Goal: Task Accomplishment & Management: Manage account settings

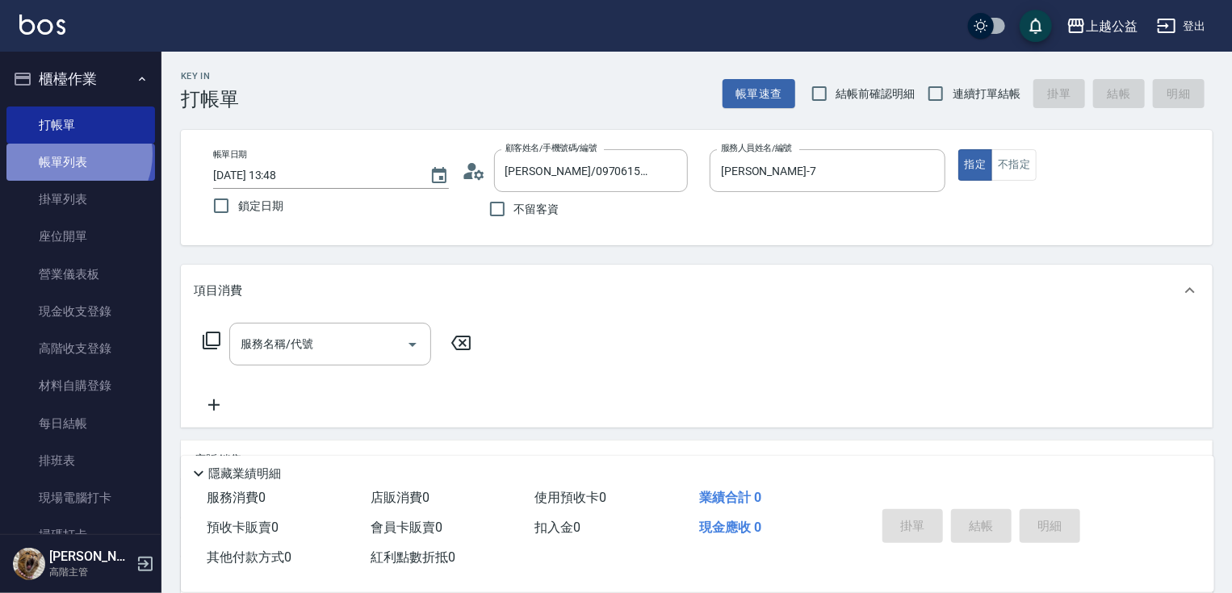
click at [72, 154] on link "帳單列表" at bounding box center [80, 162] width 149 height 37
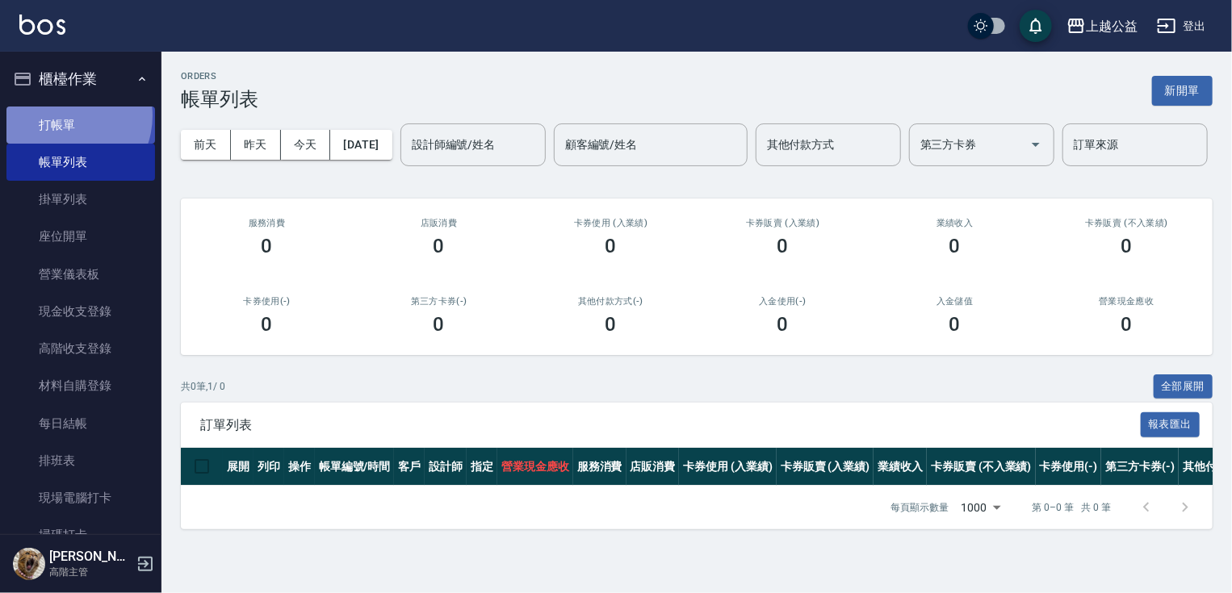
click at [63, 115] on link "打帳單" at bounding box center [80, 125] width 149 height 37
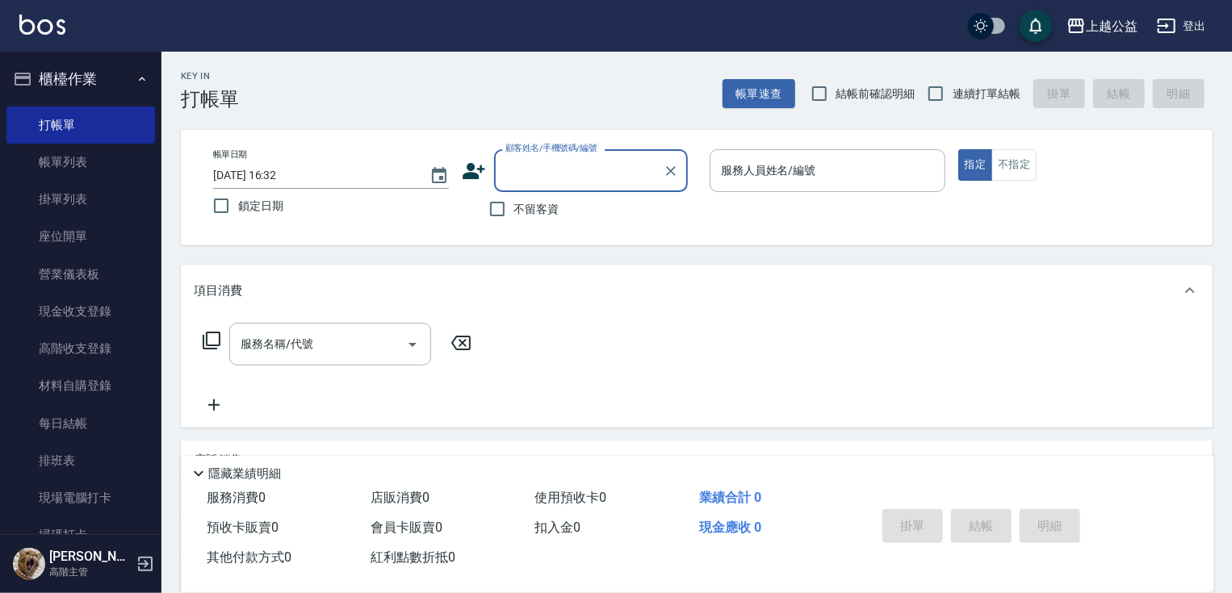
click at [625, 166] on input "顧客姓名/手機號碼/編號" at bounding box center [578, 171] width 155 height 28
click at [620, 208] on li "廖晏翎/0912255132/null" at bounding box center [591, 212] width 194 height 27
type input "廖晏翎/0912255132/null"
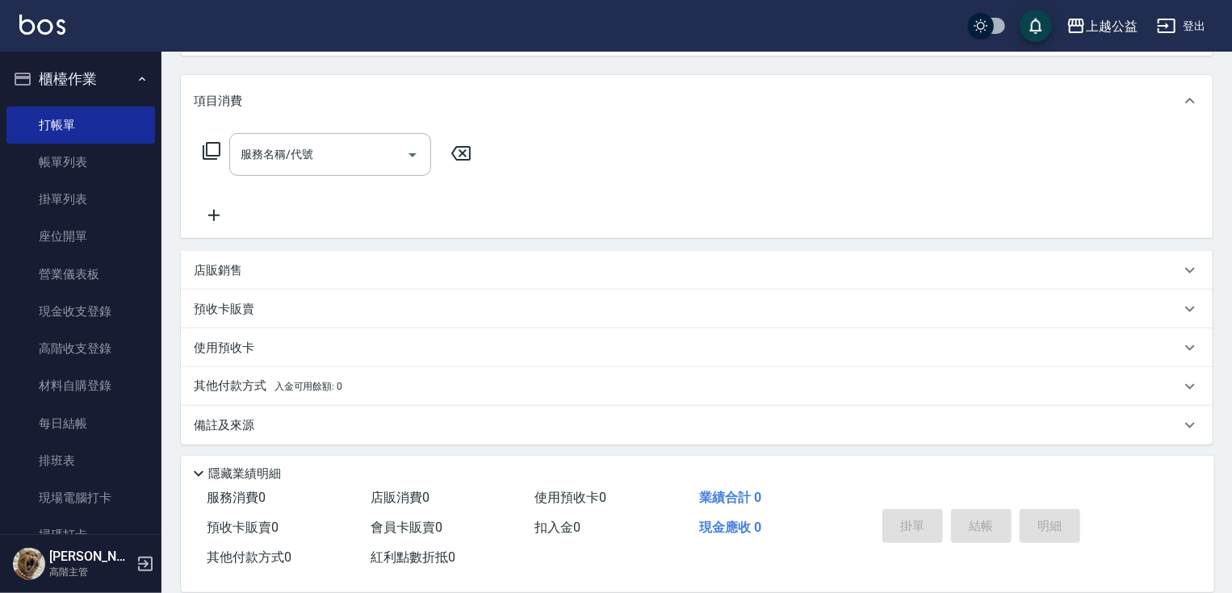
scroll to position [194, 0]
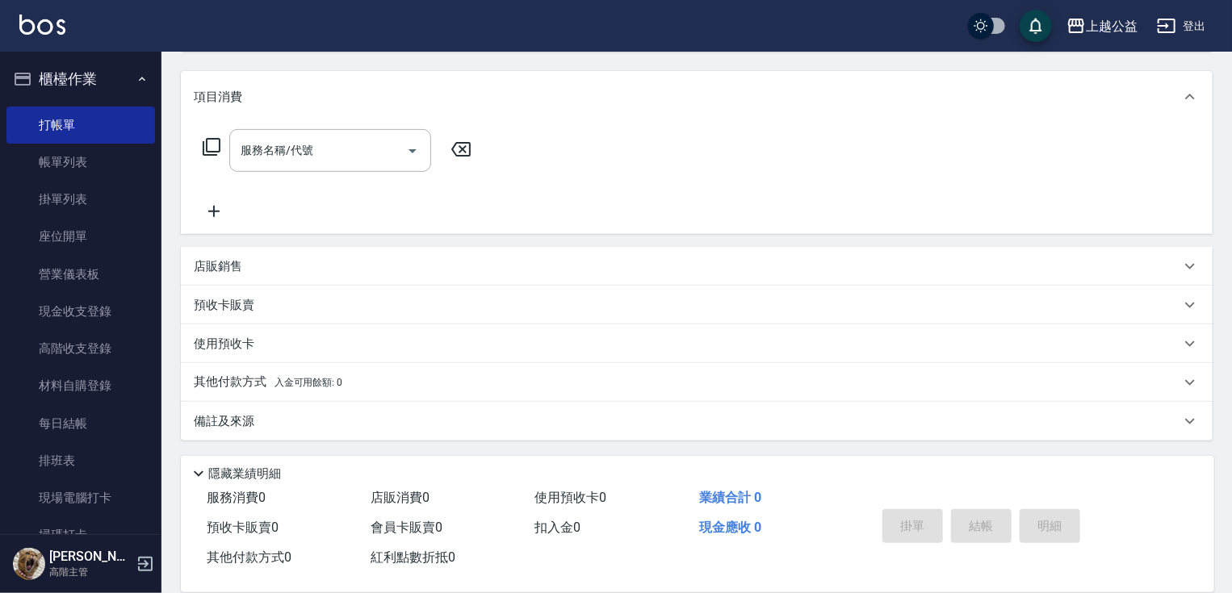
click at [260, 303] on div "預收卡販賣" at bounding box center [687, 305] width 986 height 17
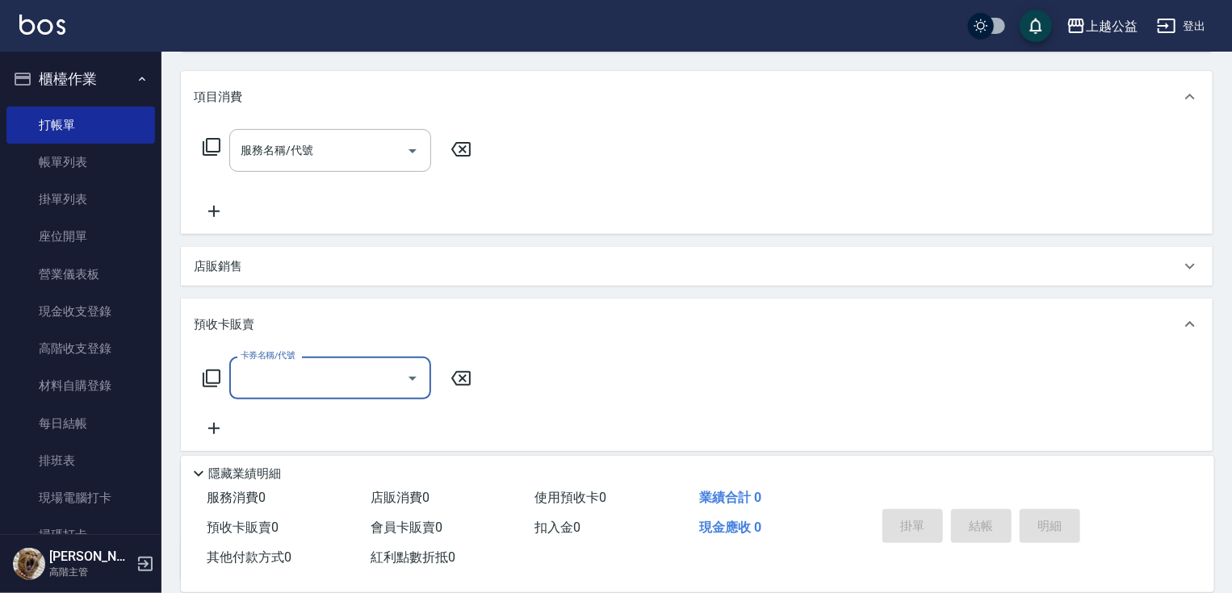
scroll to position [0, 0]
click at [1188, 323] on icon at bounding box center [1189, 324] width 19 height 19
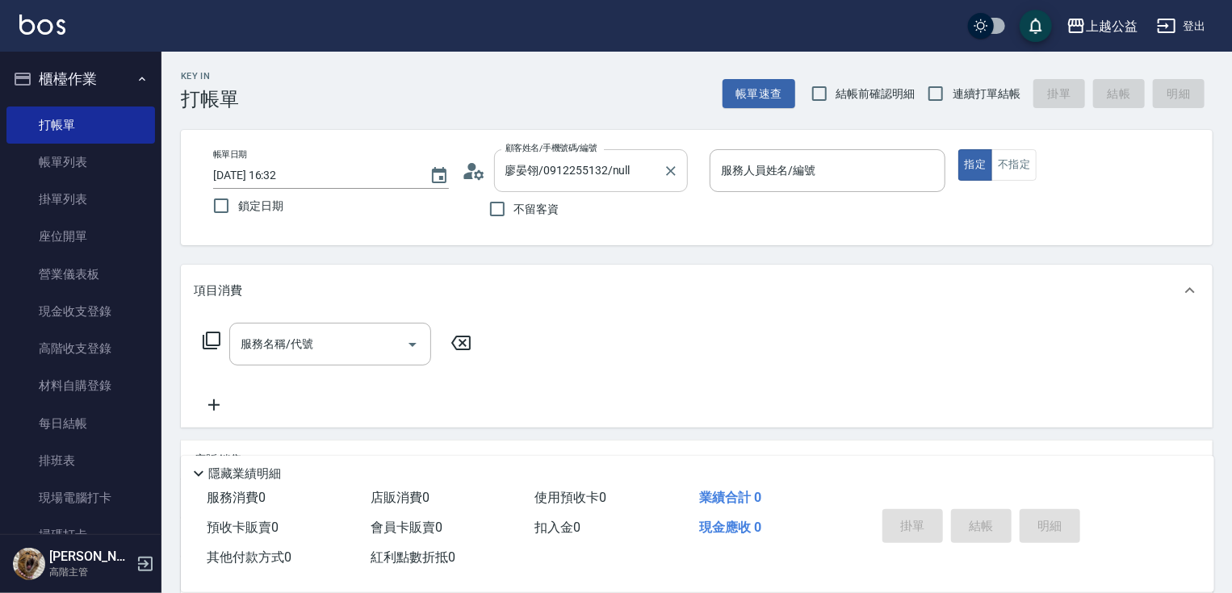
drag, startPoint x: 577, startPoint y: 300, endPoint x: 605, endPoint y: 189, distance: 114.7
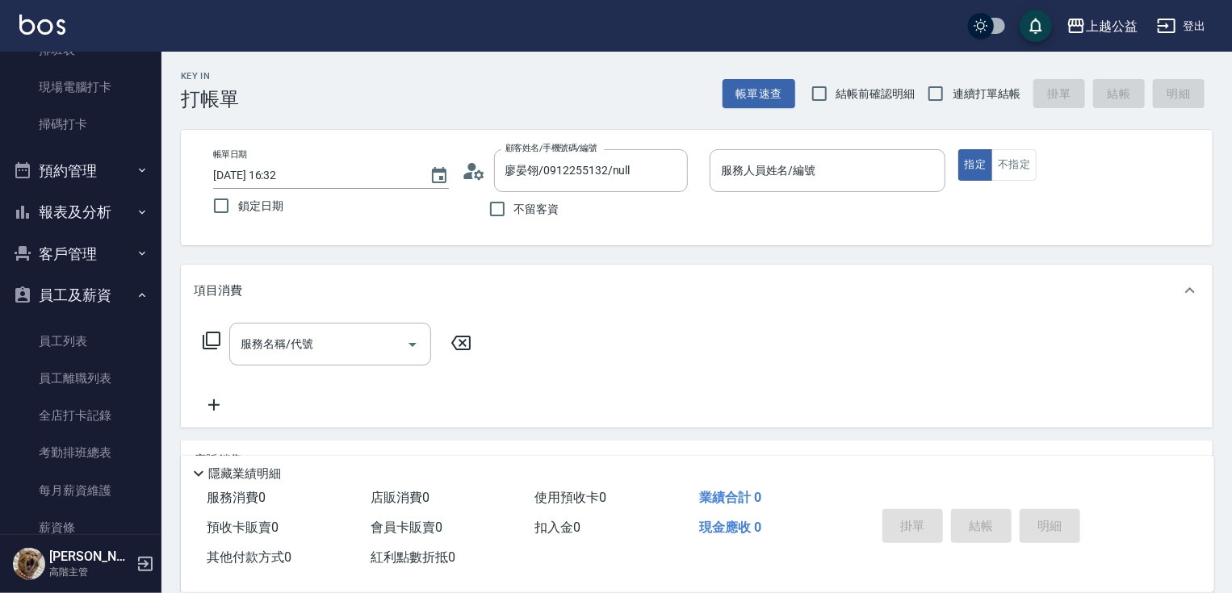
scroll to position [403, 0]
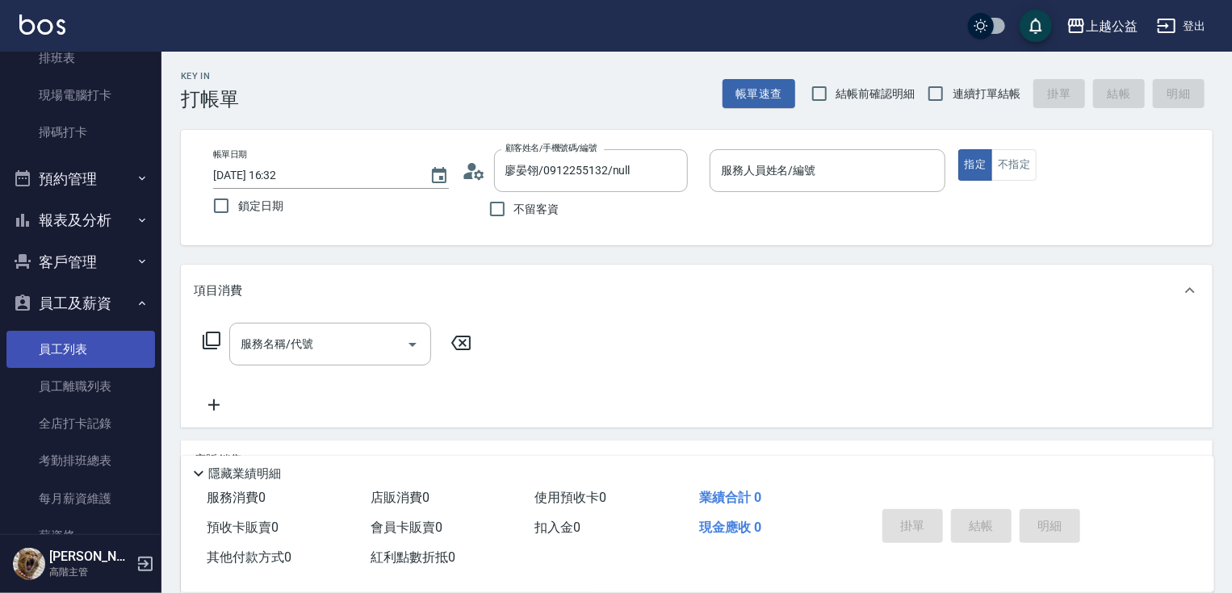
drag, startPoint x: 175, startPoint y: 422, endPoint x: 140, endPoint y: 357, distance: 74.0
click at [174, 420] on div "Key In 打帳單 帳單速查 結帳前確認明細 連續打單結帳 掛單 結帳 明細 帳單日期 [DATE] 16:32 鎖定日期 顧客姓名/手機號碼/編號 [PE…" at bounding box center [696, 420] width 1070 height 736
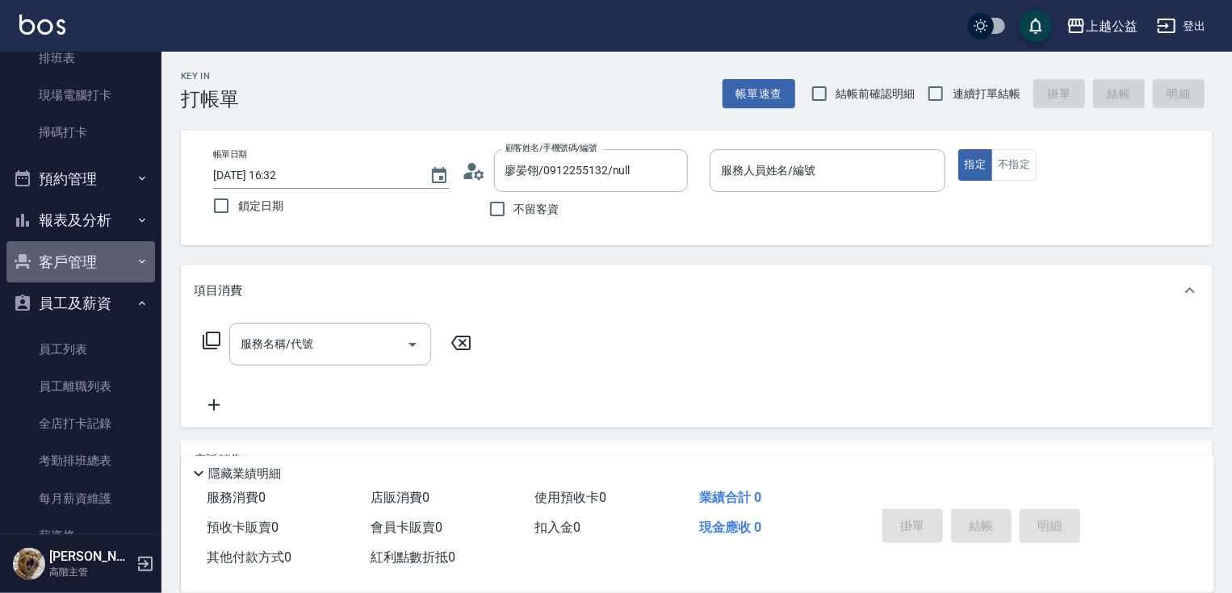
click at [107, 252] on button "客戶管理" at bounding box center [80, 262] width 149 height 42
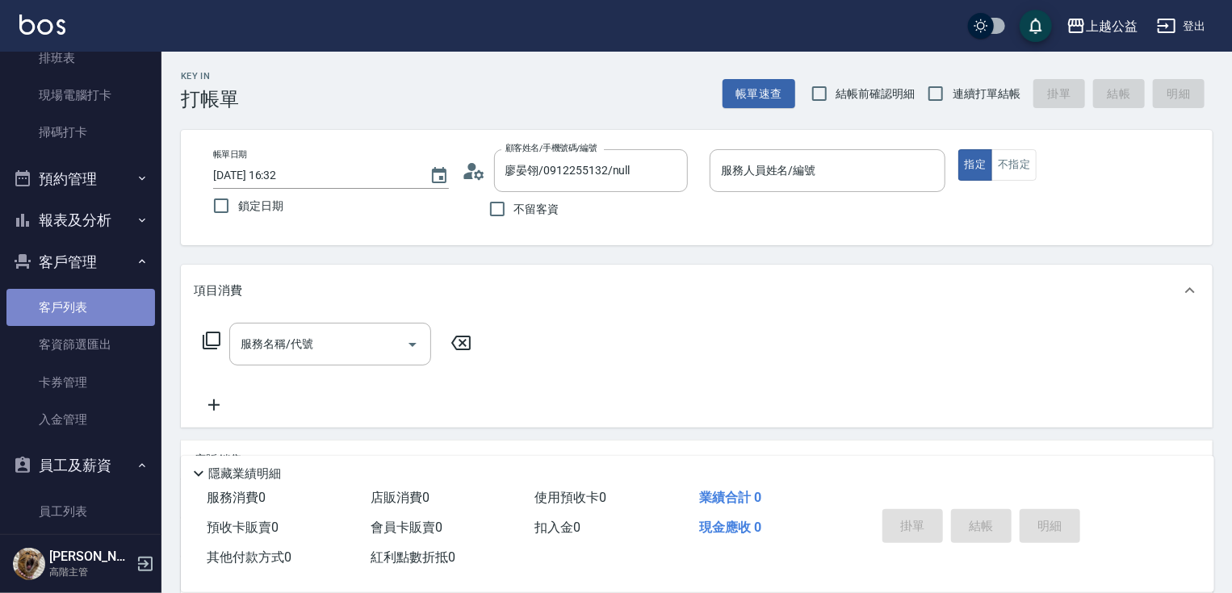
click at [105, 307] on link "客戶列表" at bounding box center [80, 307] width 149 height 37
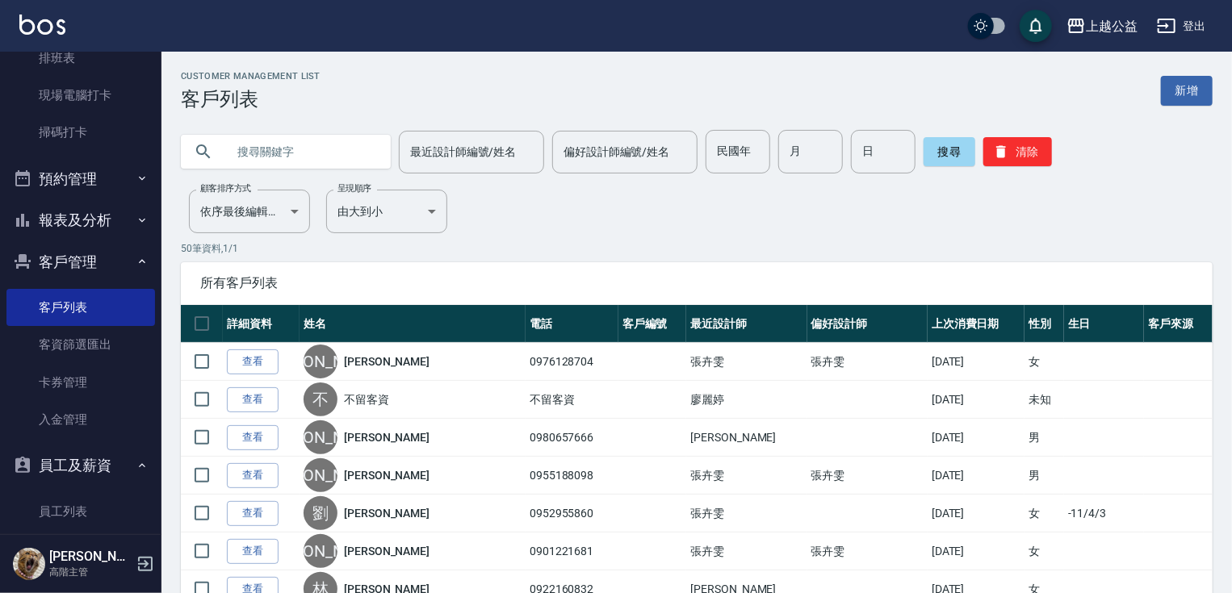
click at [313, 155] on input "text" at bounding box center [302, 152] width 152 height 44
type input "U"
type input "廖"
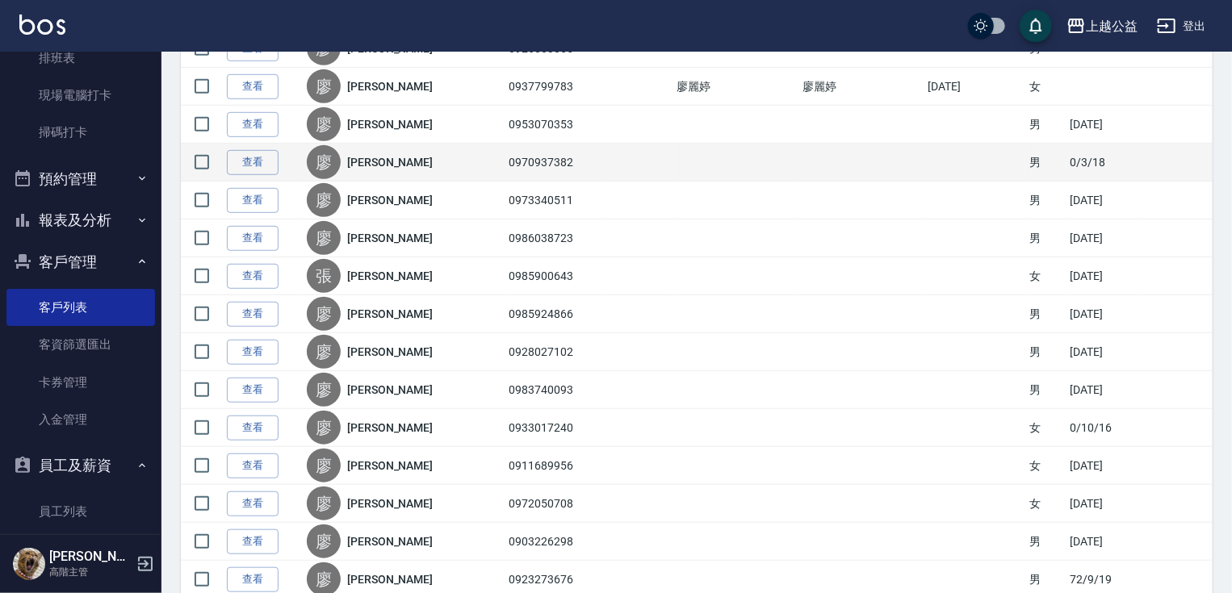
scroll to position [470, 0]
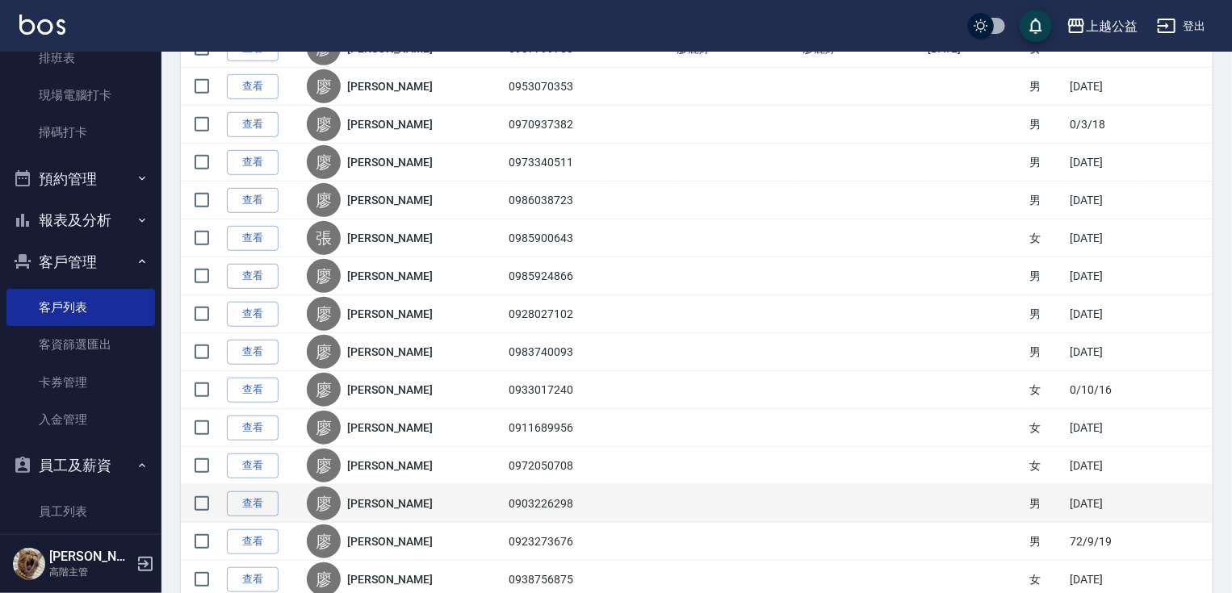
drag, startPoint x: 513, startPoint y: 487, endPoint x: 511, endPoint y: 504, distance: 16.2
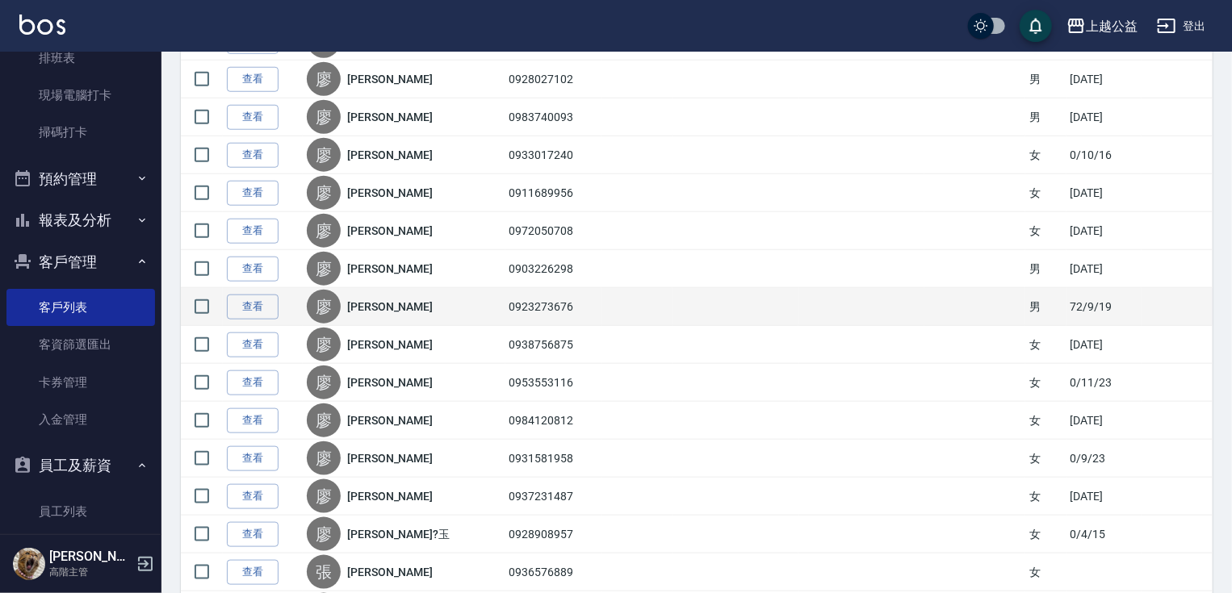
drag, startPoint x: 452, startPoint y: 462, endPoint x: 467, endPoint y: 508, distance: 48.5
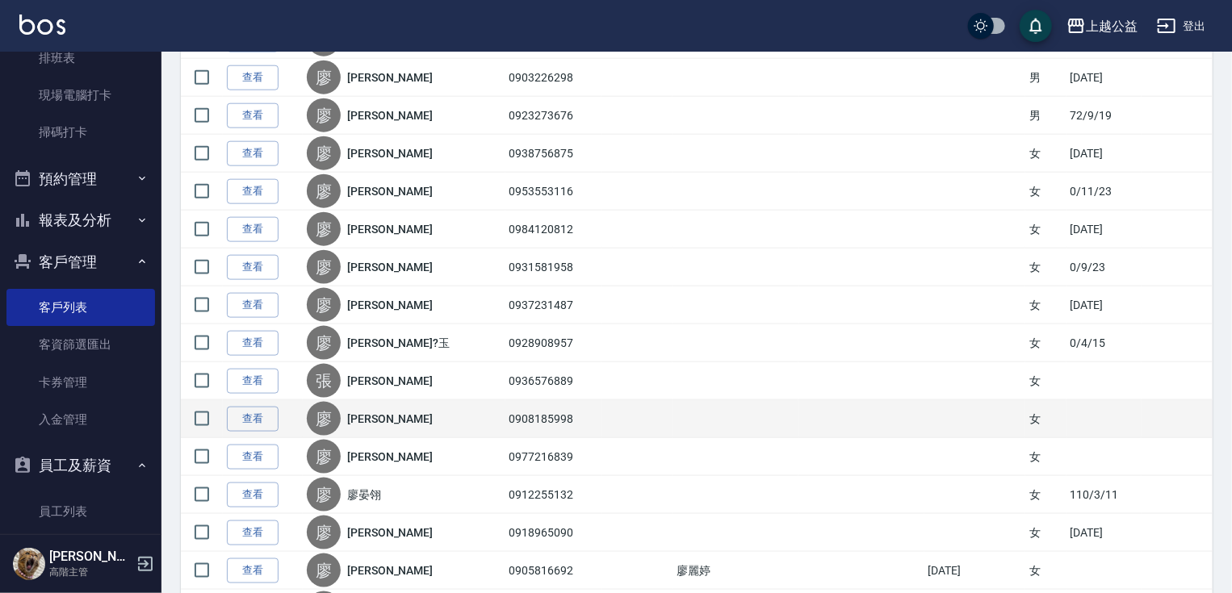
drag, startPoint x: 462, startPoint y: 488, endPoint x: 465, endPoint y: 501, distance: 13.3
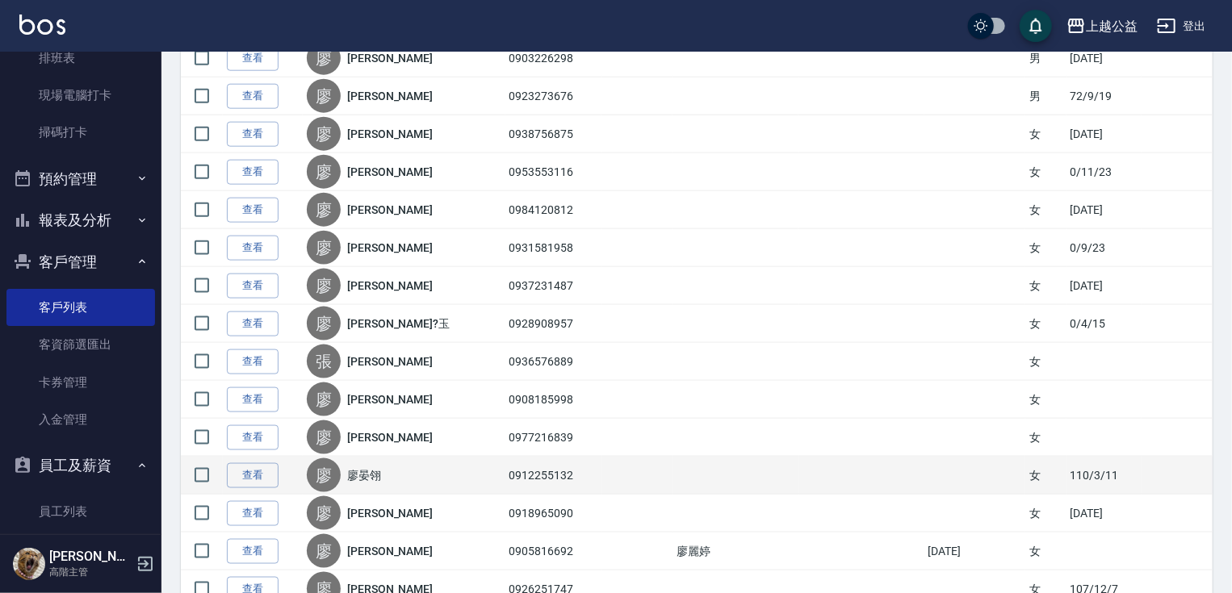
scroll to position [907, 0]
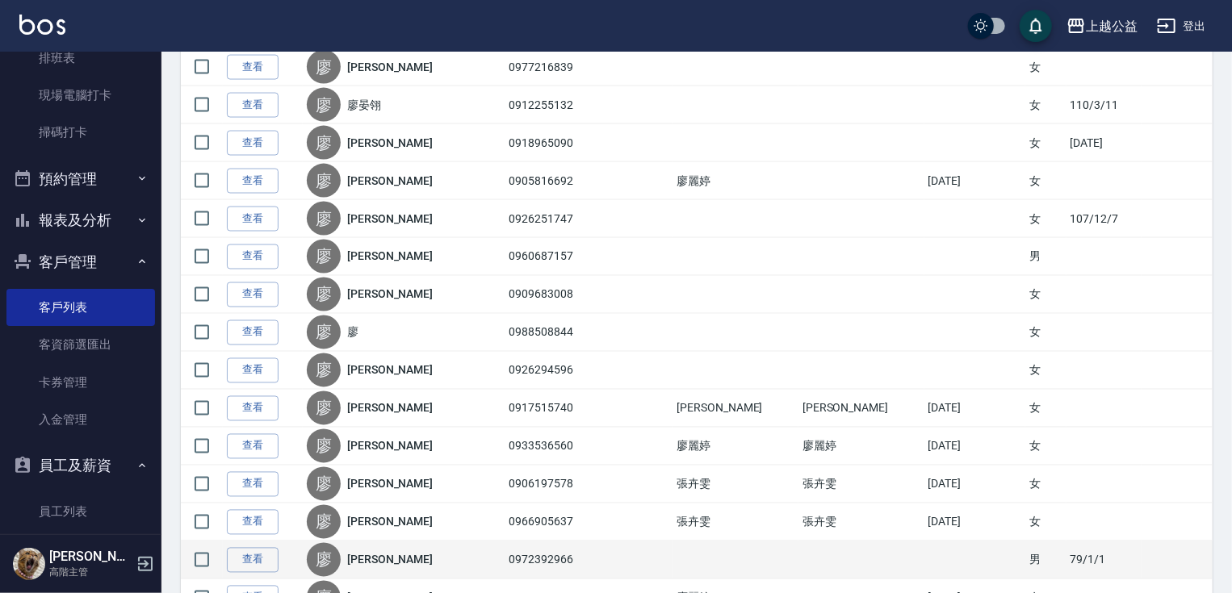
drag, startPoint x: 481, startPoint y: 533, endPoint x: 481, endPoint y: 557, distance: 24.2
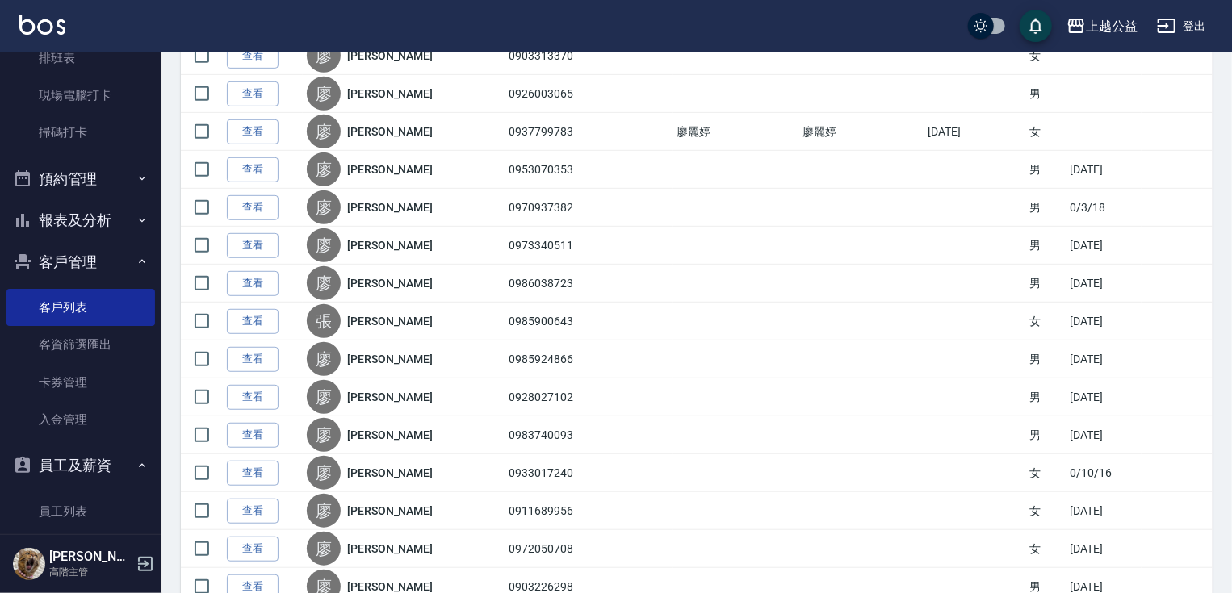
scroll to position [0, 0]
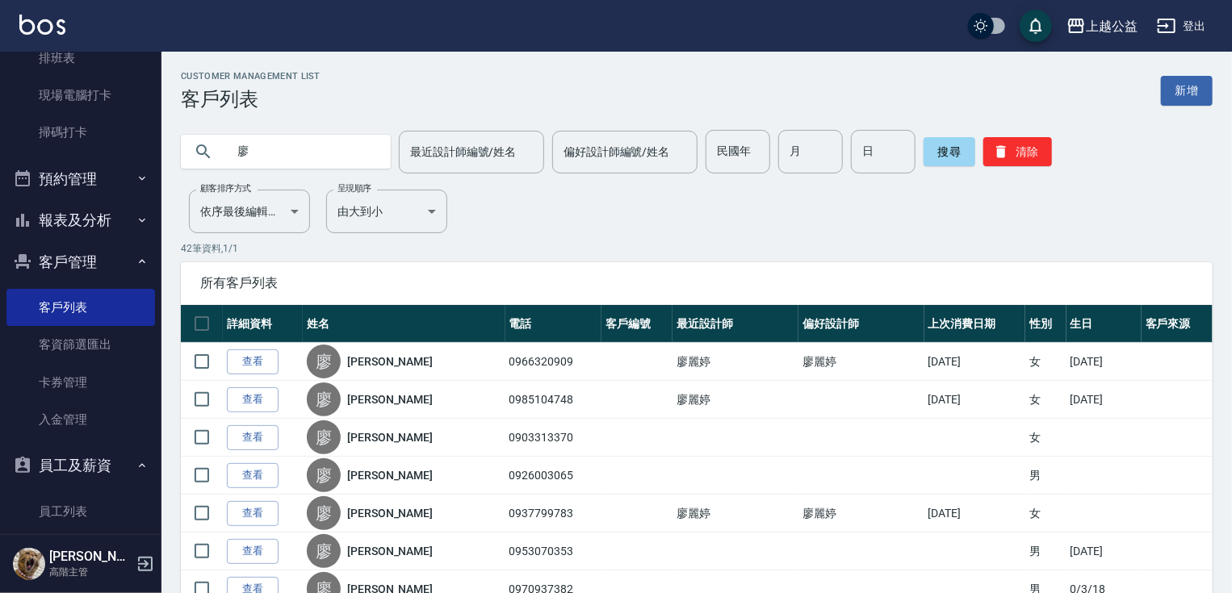
drag, startPoint x: 473, startPoint y: 454, endPoint x: 392, endPoint y: 168, distance: 296.9
click at [319, 161] on input "廖" at bounding box center [302, 152] width 152 height 44
type input "0912255132"
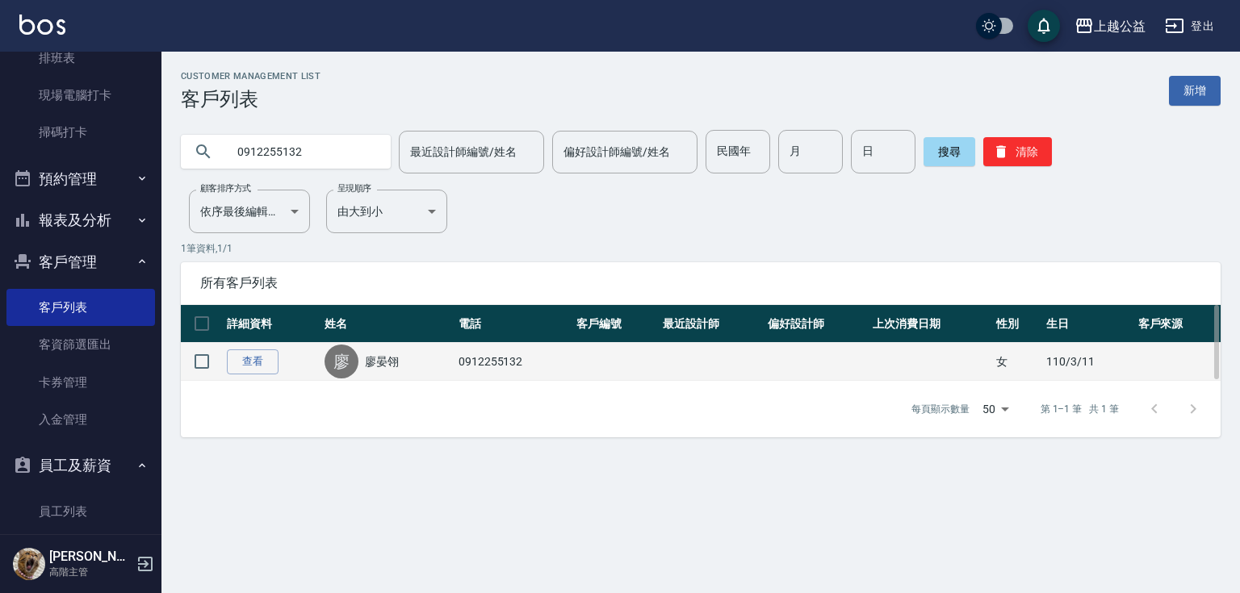
click at [374, 355] on link "廖晏翎" at bounding box center [382, 362] width 34 height 16
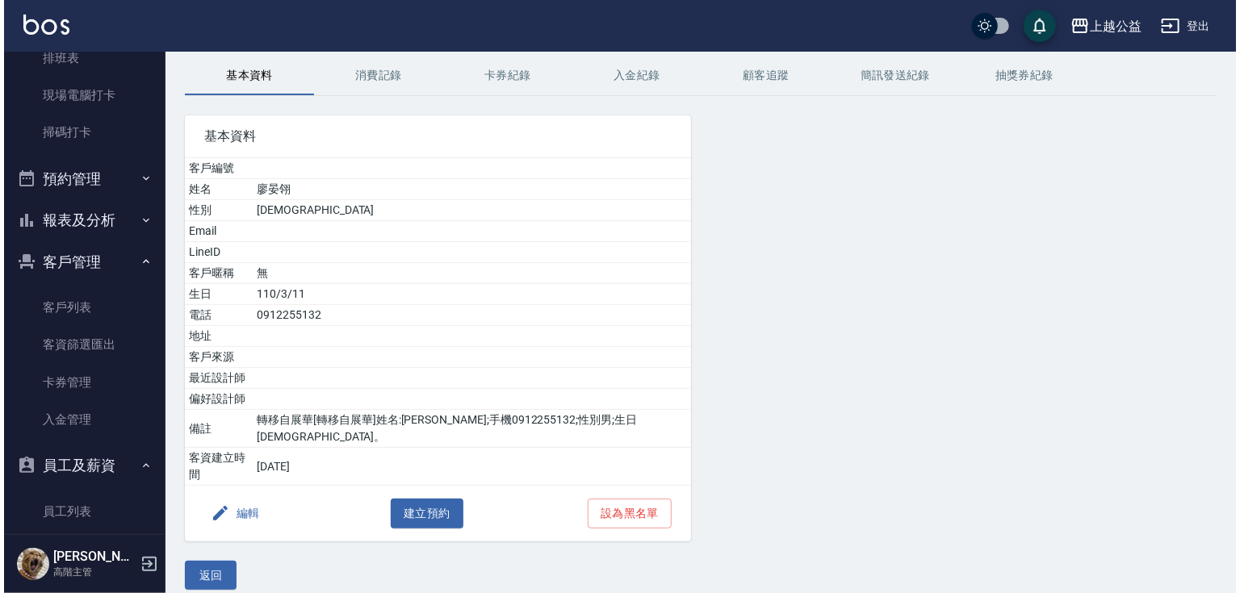
scroll to position [107, 0]
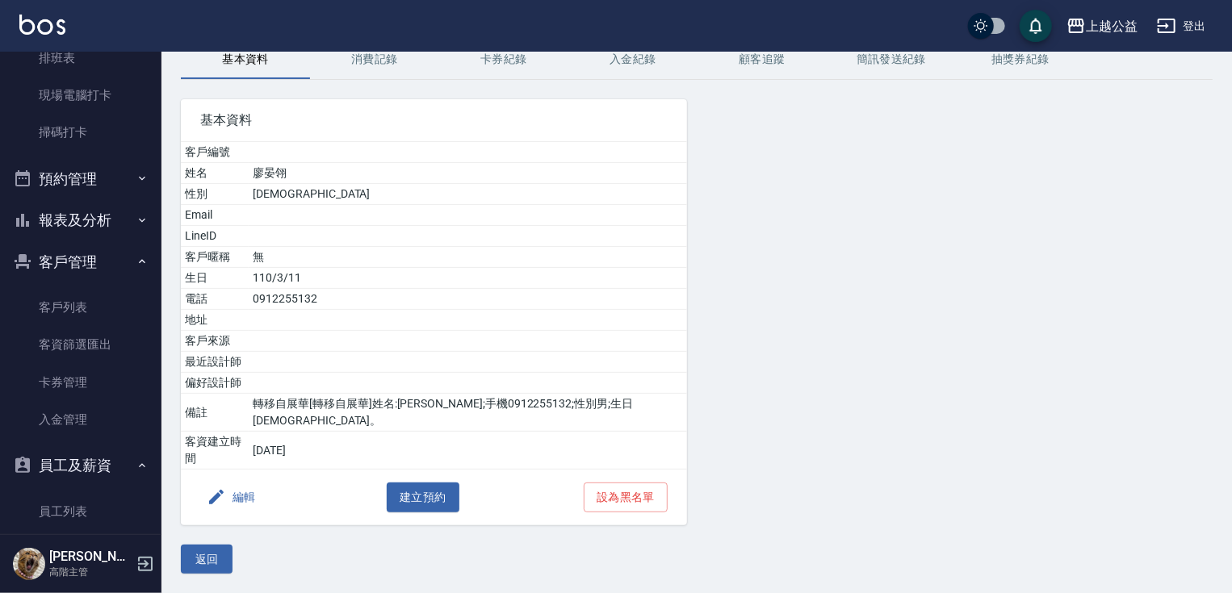
drag, startPoint x: 690, startPoint y: 421, endPoint x: 681, endPoint y: 494, distance: 73.2
click at [222, 500] on icon "button" at bounding box center [216, 496] width 19 height 19
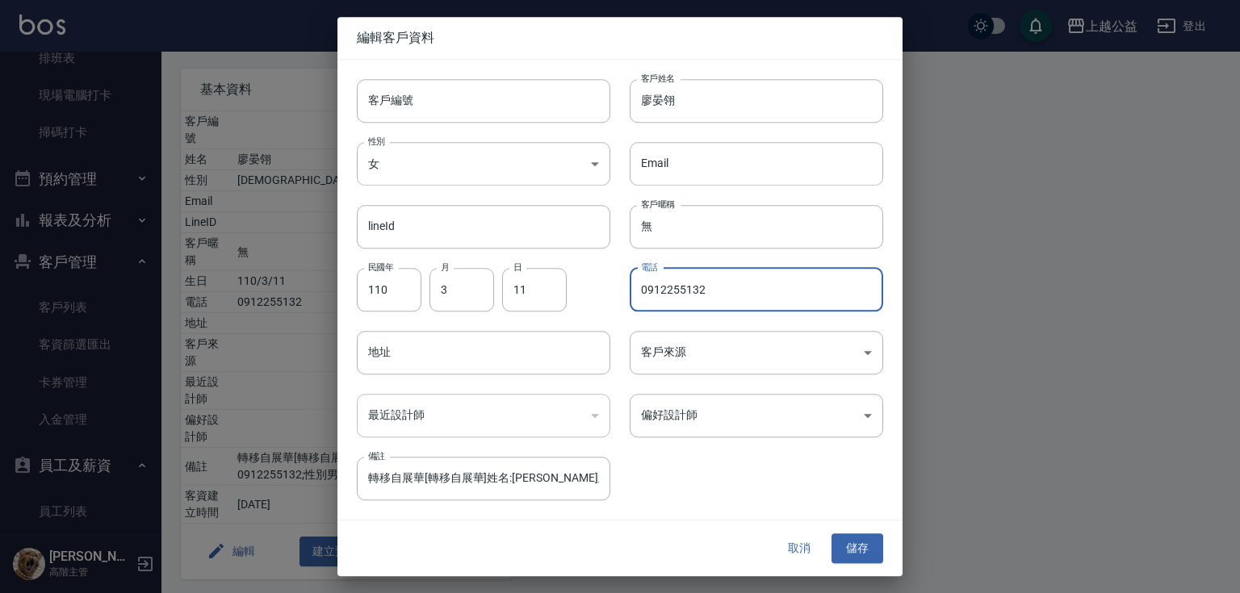
click at [705, 294] on input "0912255132" at bounding box center [756, 290] width 253 height 44
type input "0987528265"
click at [835, 539] on button "儲存" at bounding box center [857, 549] width 52 height 30
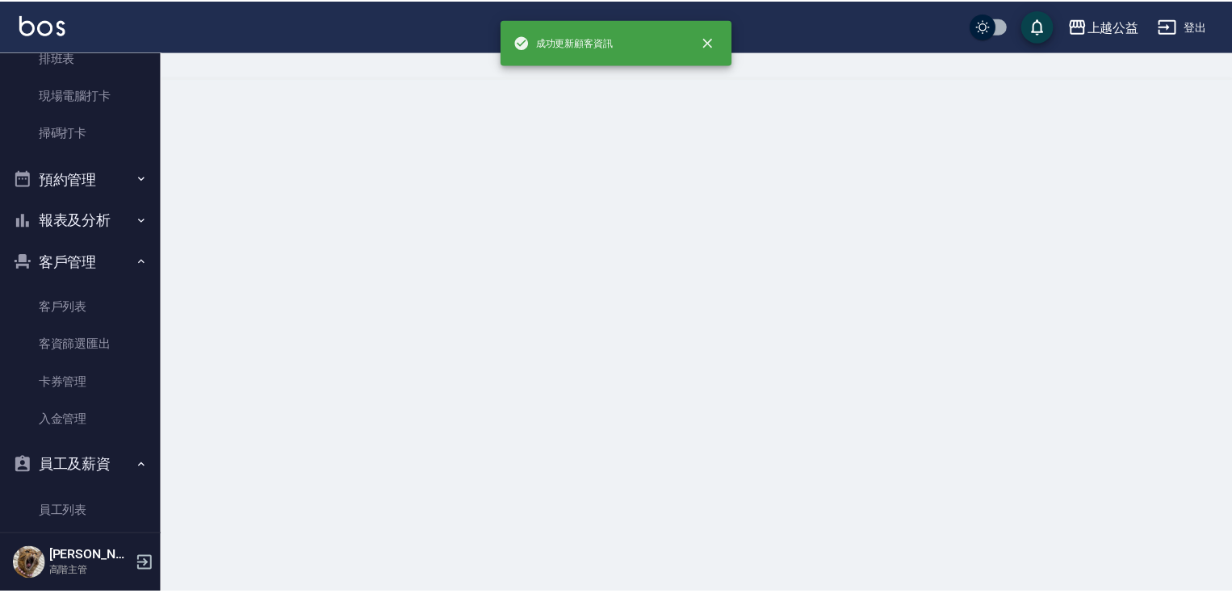
scroll to position [0, 0]
